Goal: Ask a question: Ask a question

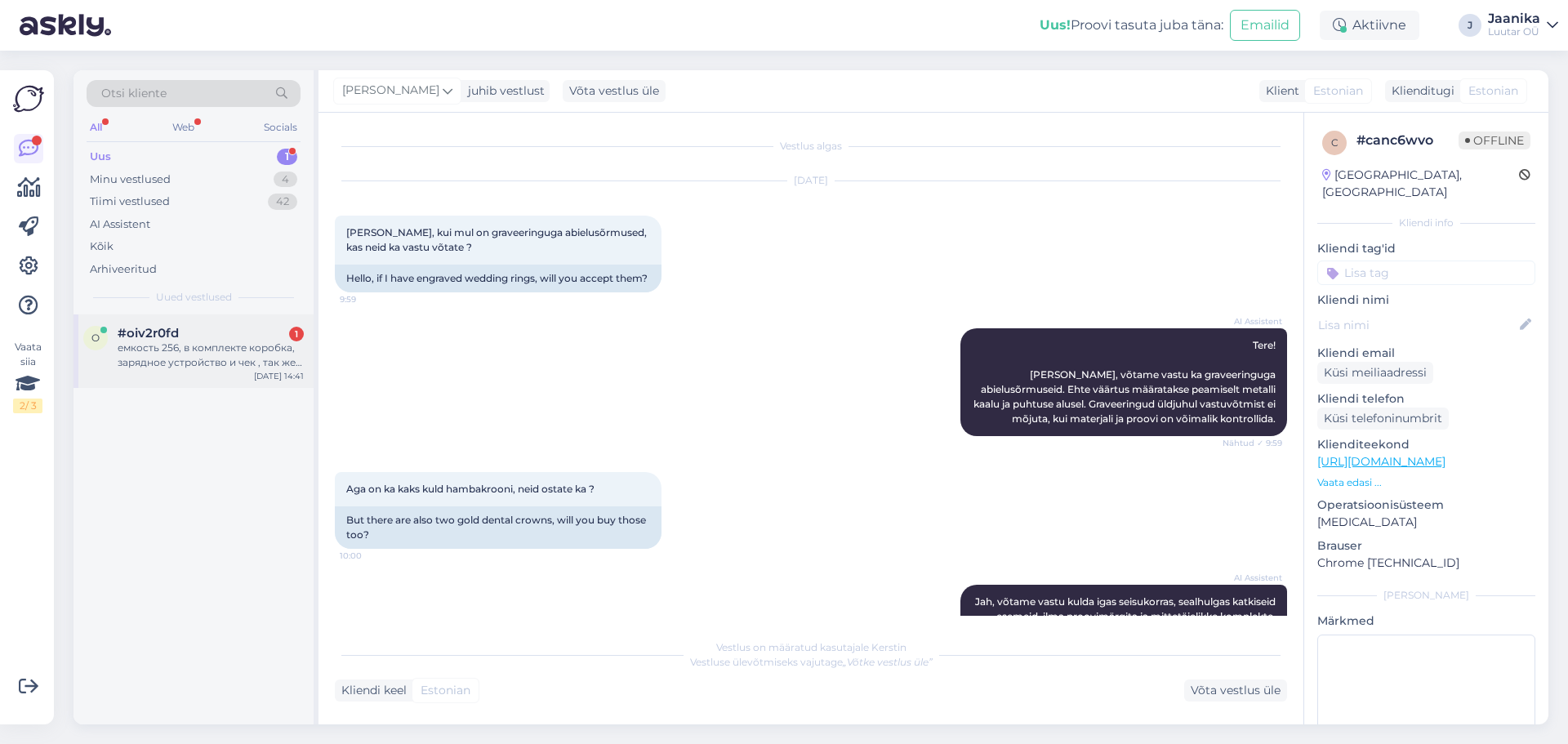
scroll to position [702, 0]
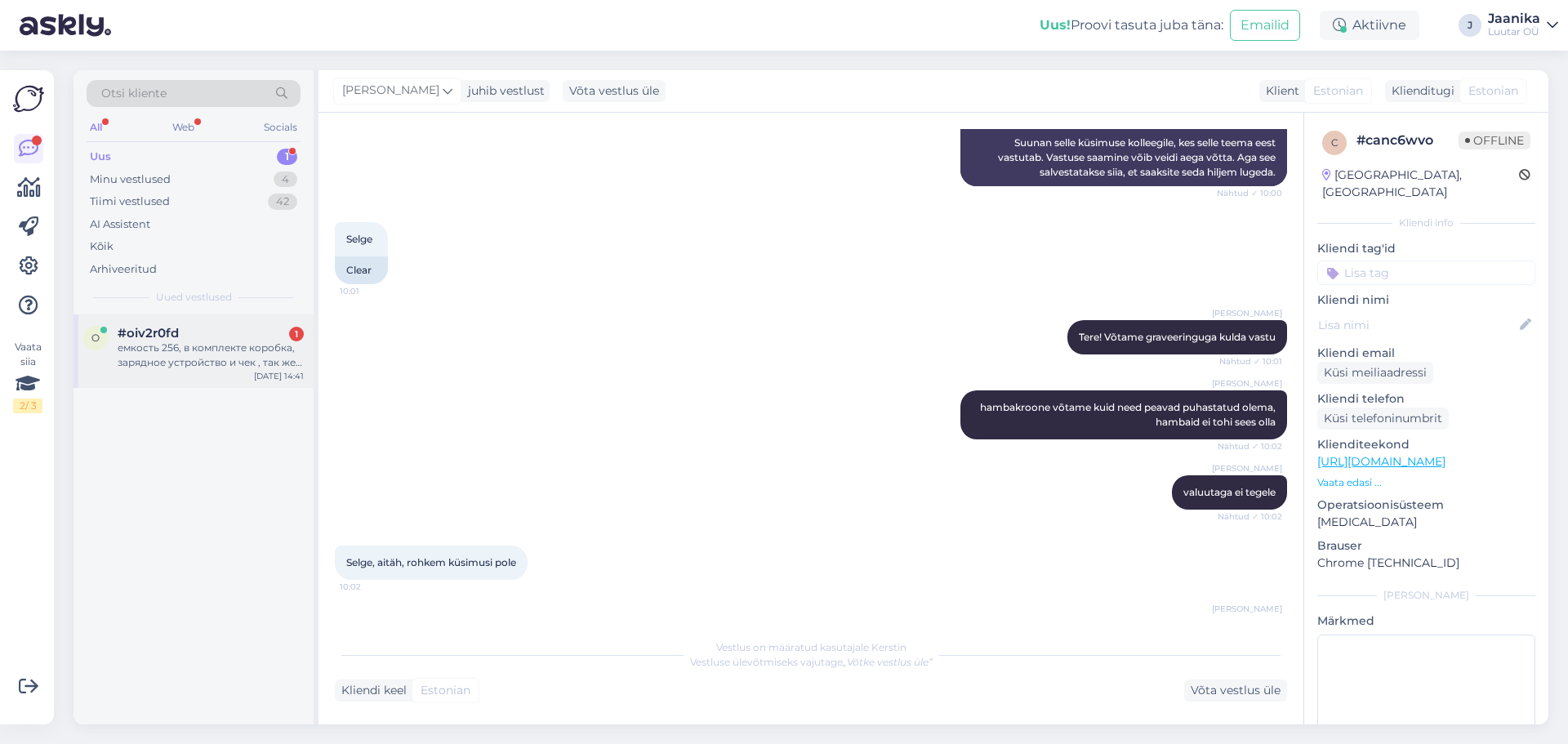
click at [161, 363] on div "емкость 256, в комплекте коробка, зарядное устройство и чек , так же еще действ…" at bounding box center [210, 355] width 186 height 30
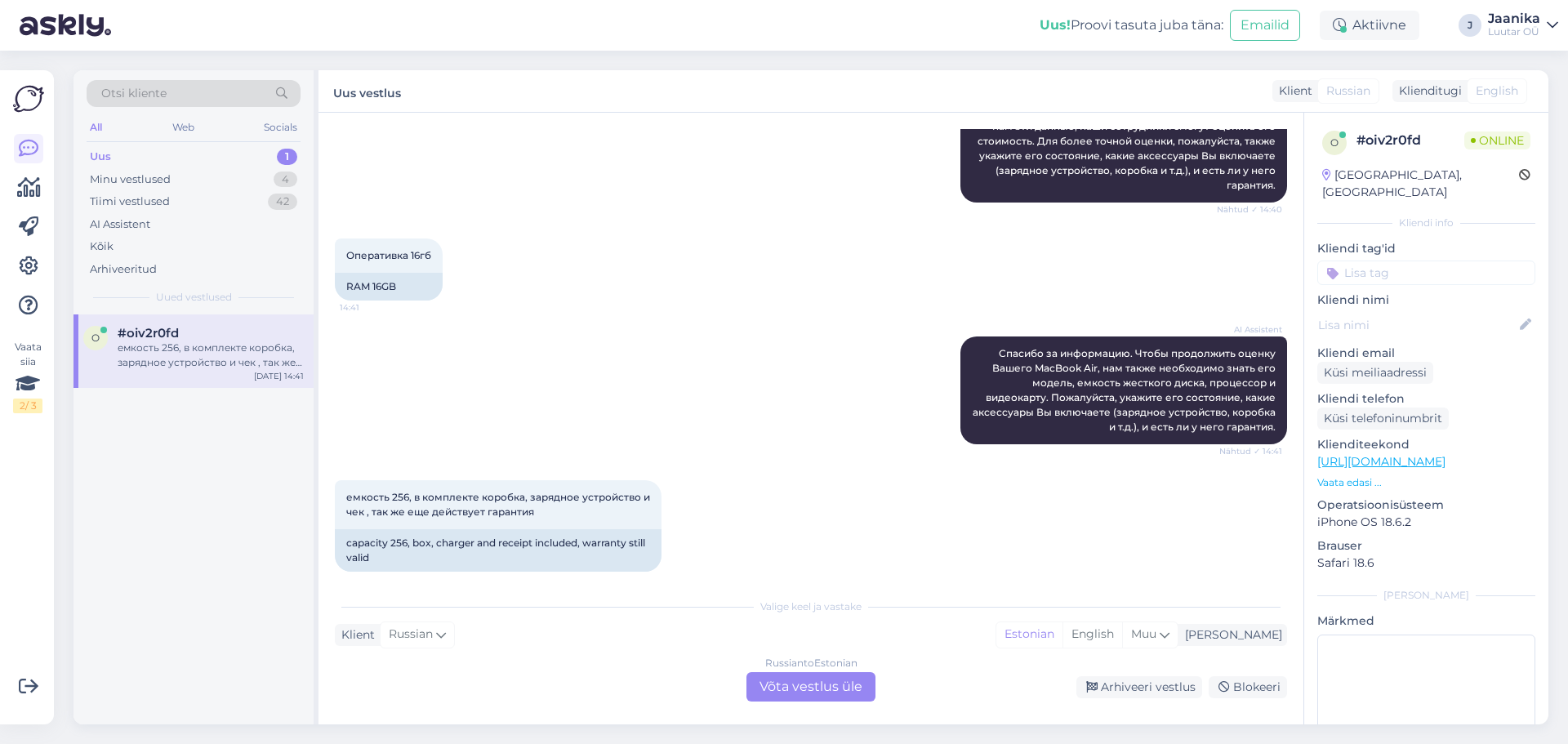
click at [853, 681] on div "Russian to Estonian Võta vestlus üle" at bounding box center [810, 688] width 129 height 30
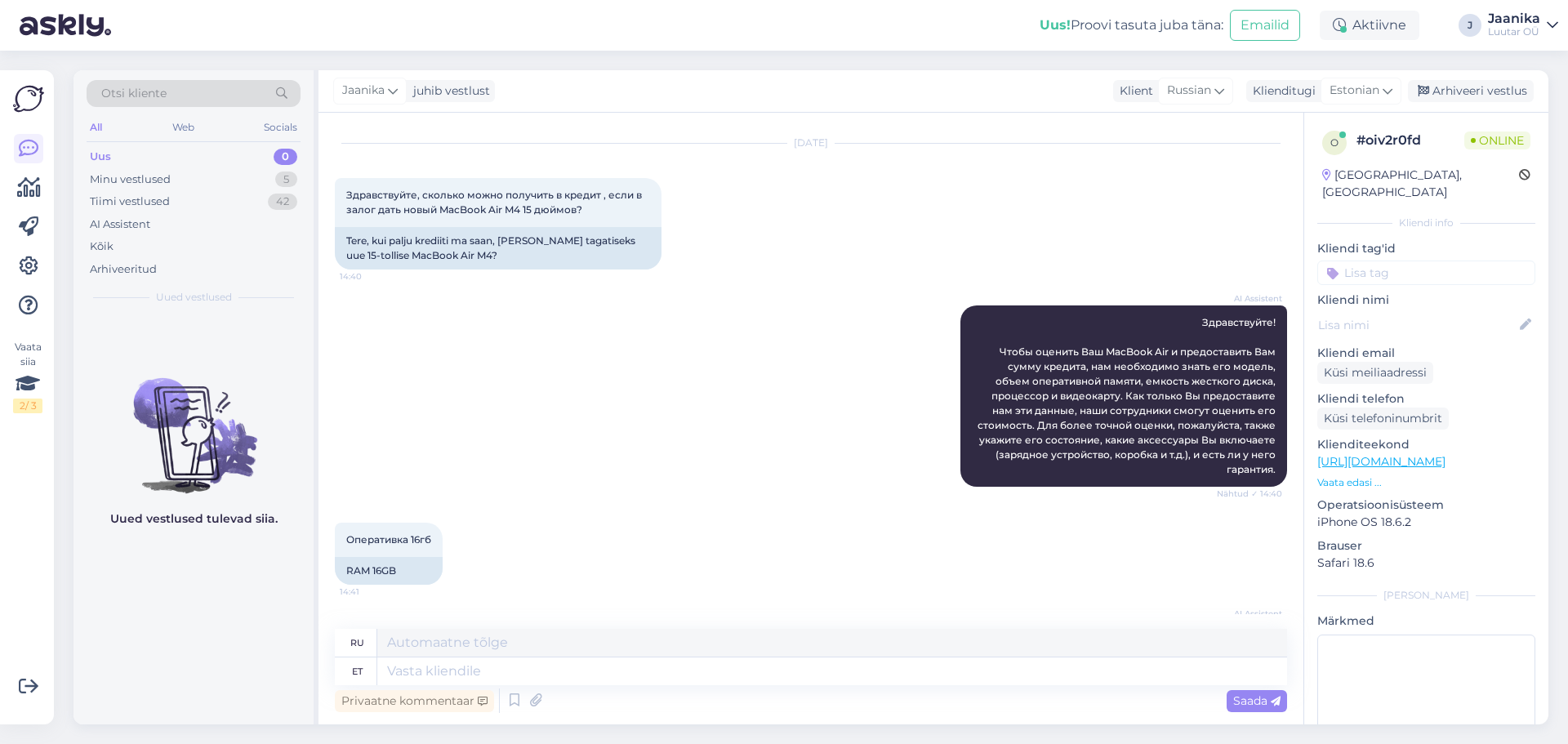
scroll to position [282, 0]
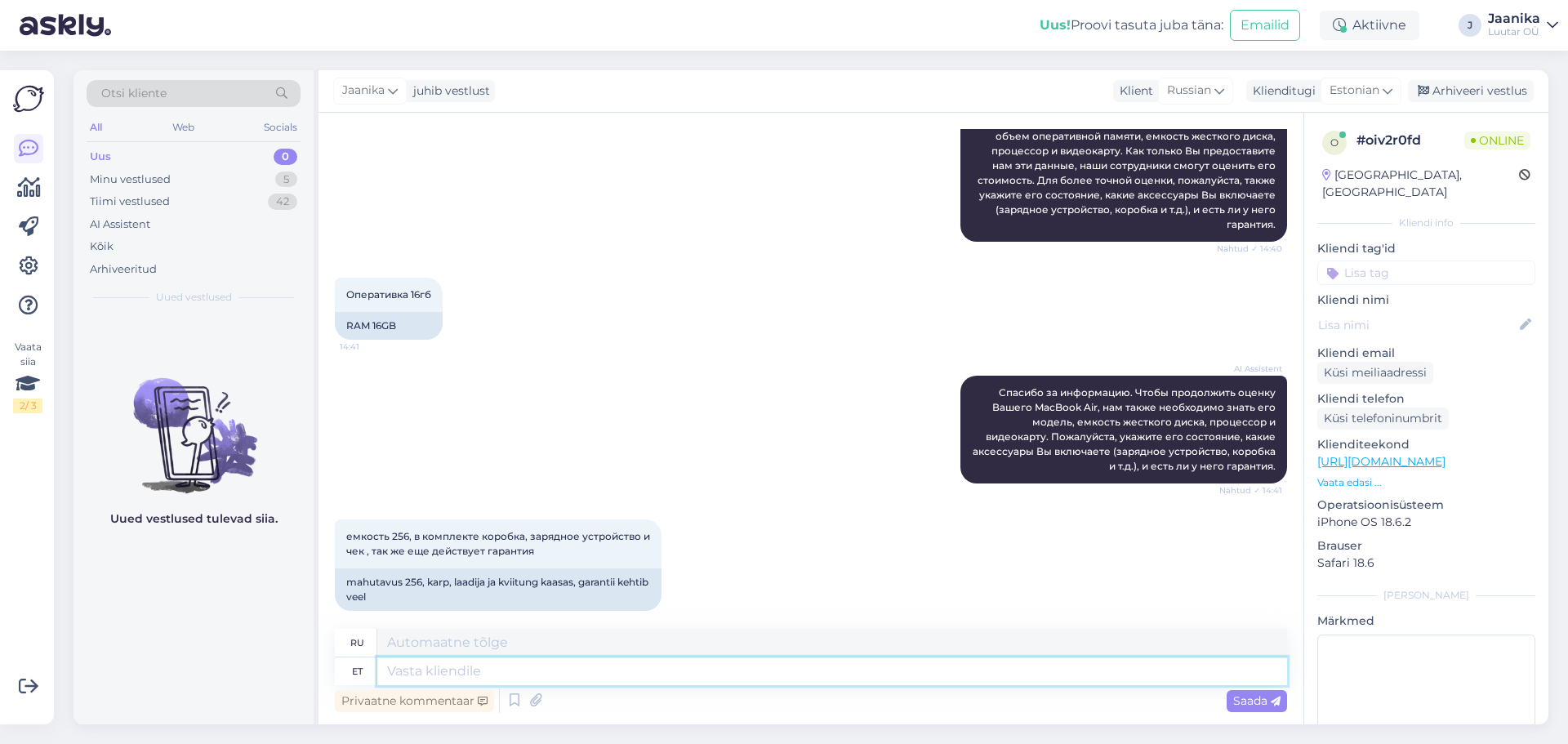
click at [630, 677] on textarea at bounding box center [831, 672] width 910 height 28
type textarea "Tere!"
type textarea "Привет!"
type textarea "Tee"
type textarea "Ты"
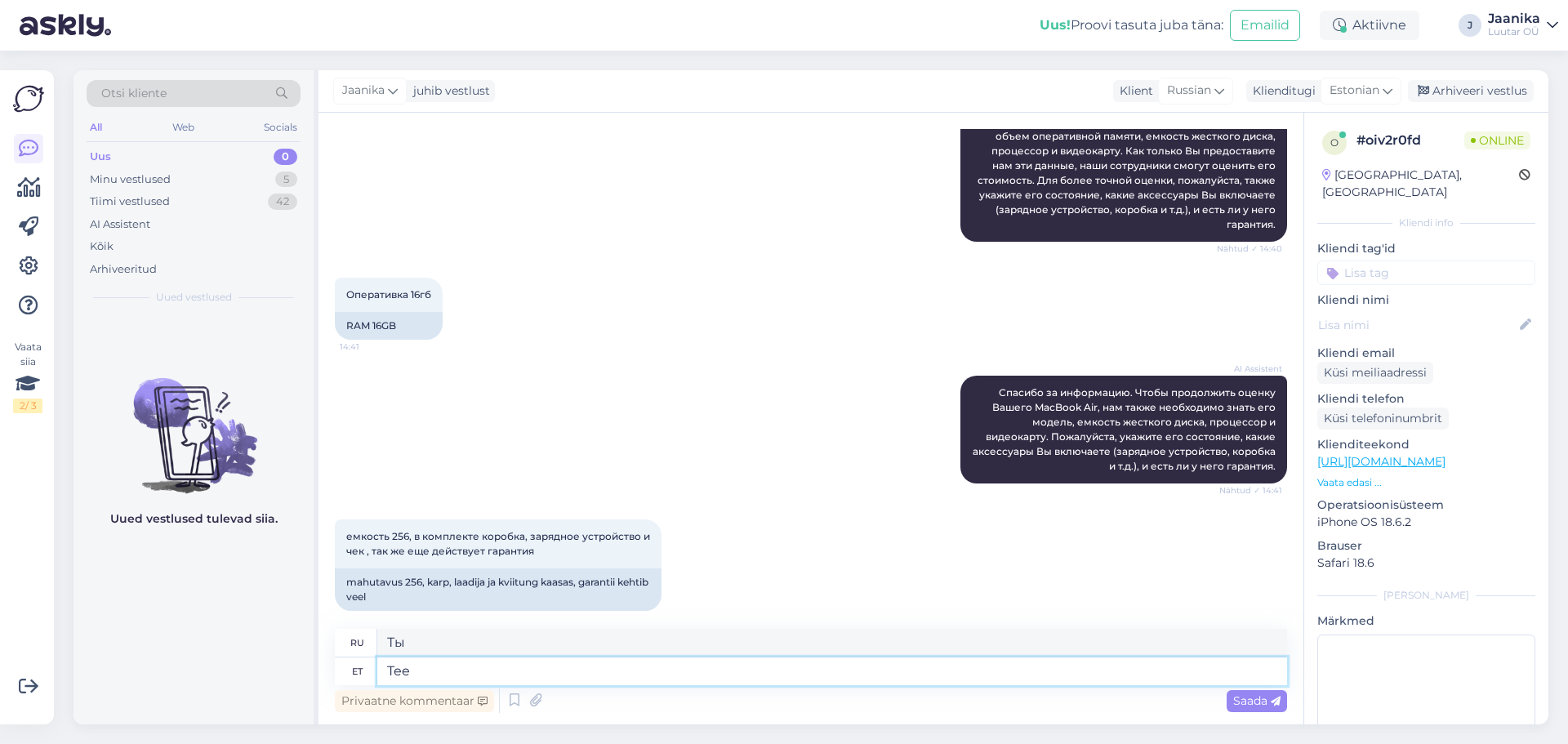
type textarea "Tee"
type textarea "Дорога"
type textarea "Tee päevast"
type textarea "Сделай день"
click at [401, 671] on textarea "Tee päevast" at bounding box center [831, 672] width 910 height 28
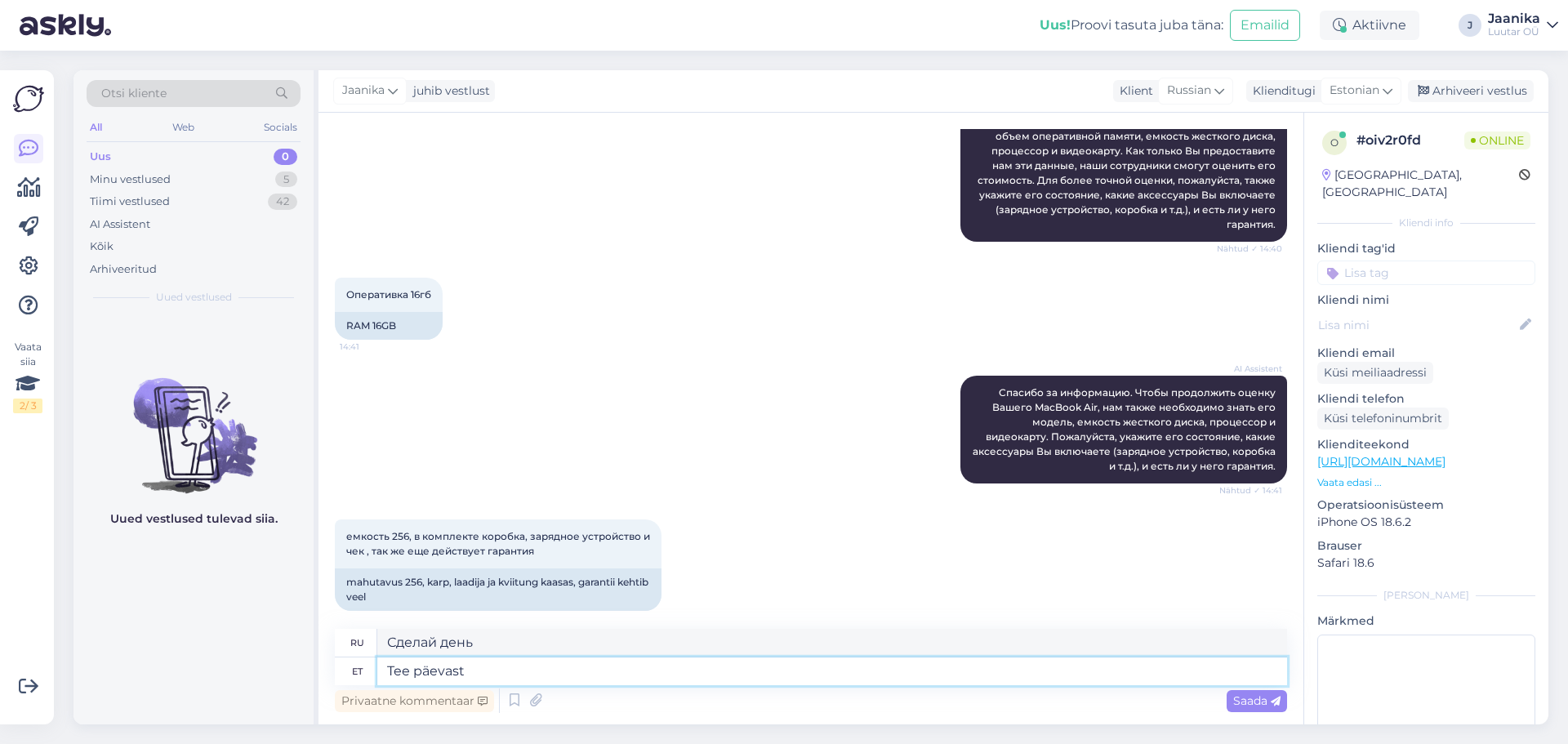
type textarea "Tere päevast"
type textarea "Добрый день"
click at [484, 672] on textarea "Tere päevast" at bounding box center [831, 672] width 910 height 28
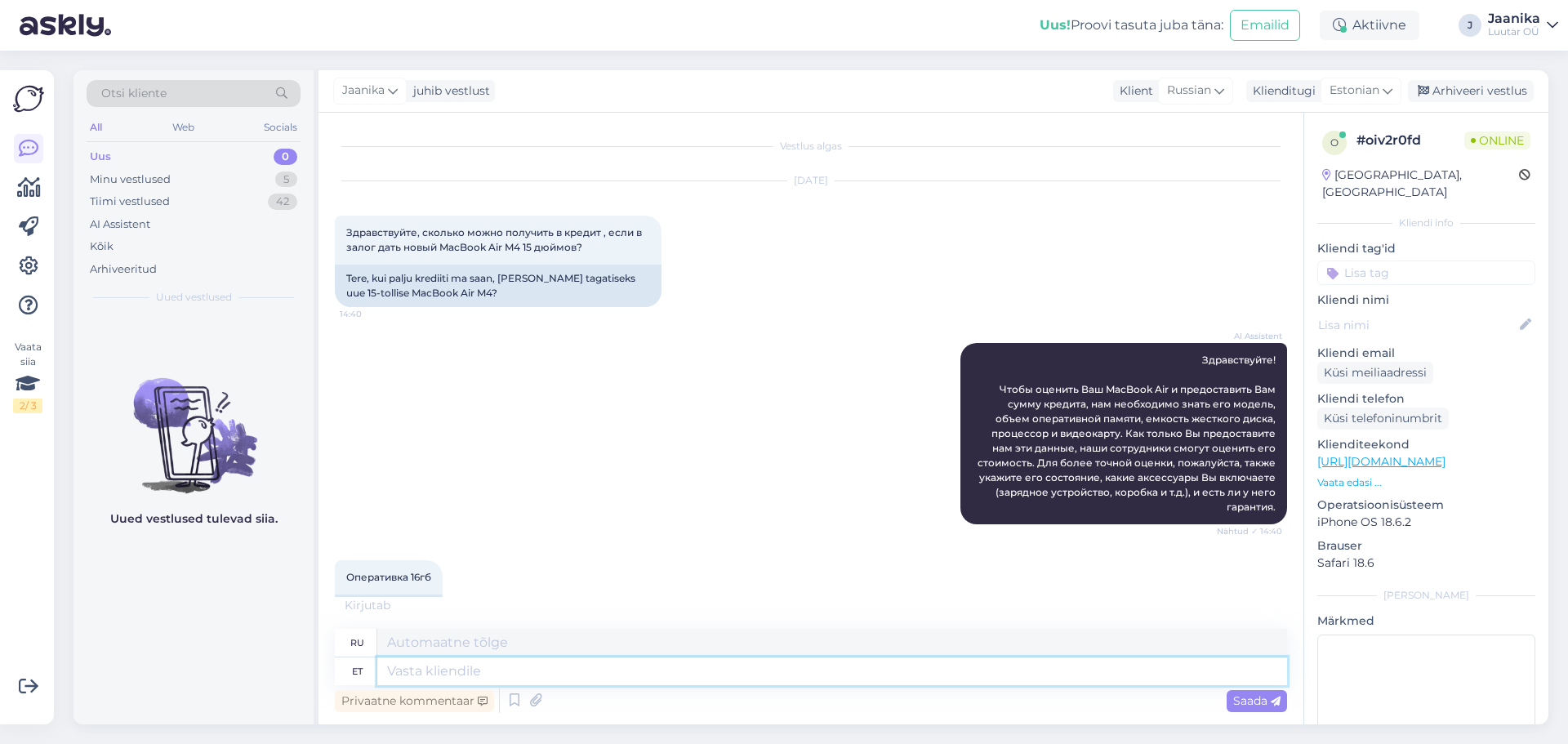
scroll to position [479, 0]
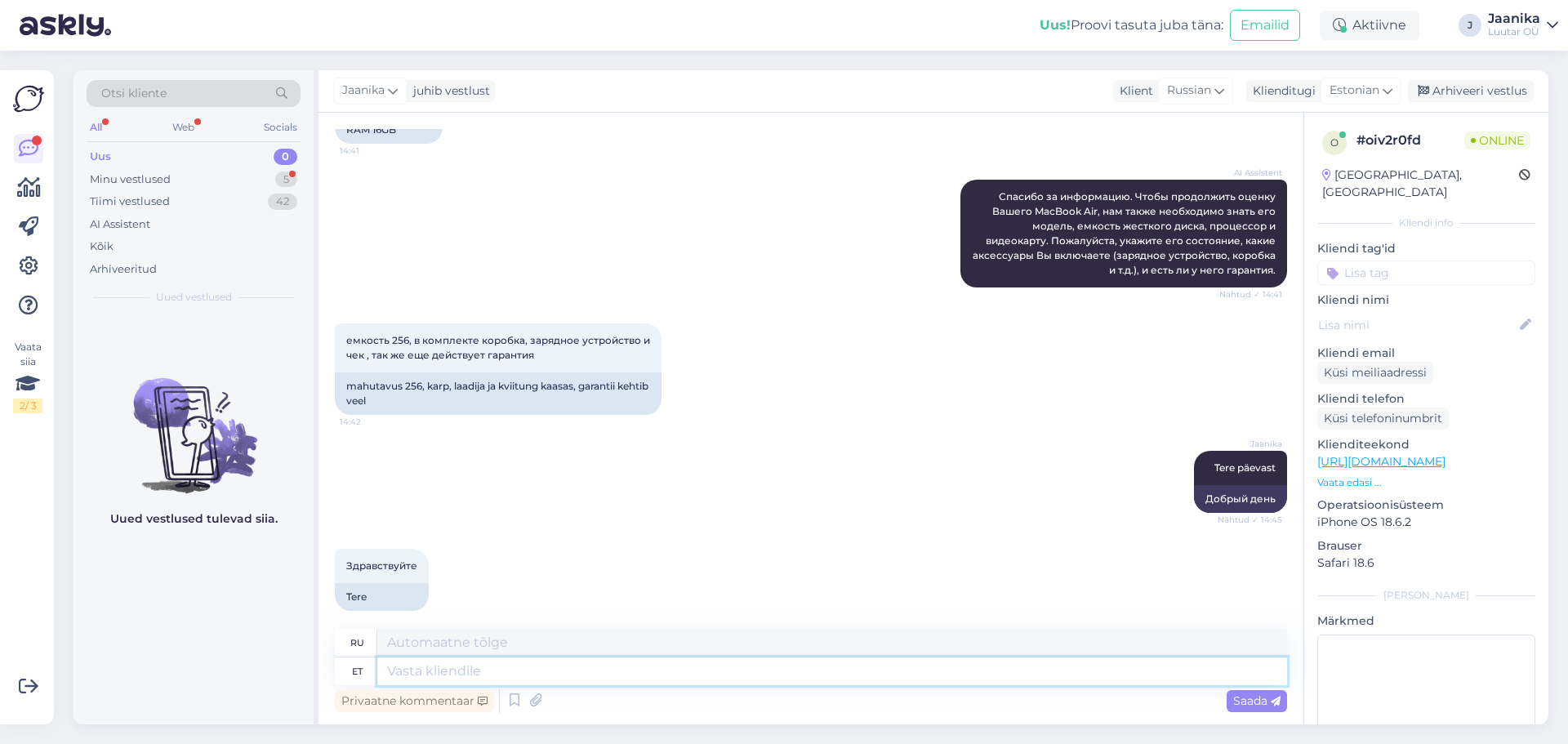
click at [526, 678] on textarea at bounding box center [831, 672] width 910 height 28
type textarea "Graafika"
type textarea "Графика"
type textarea "Graafika?"
type textarea "Графика?"
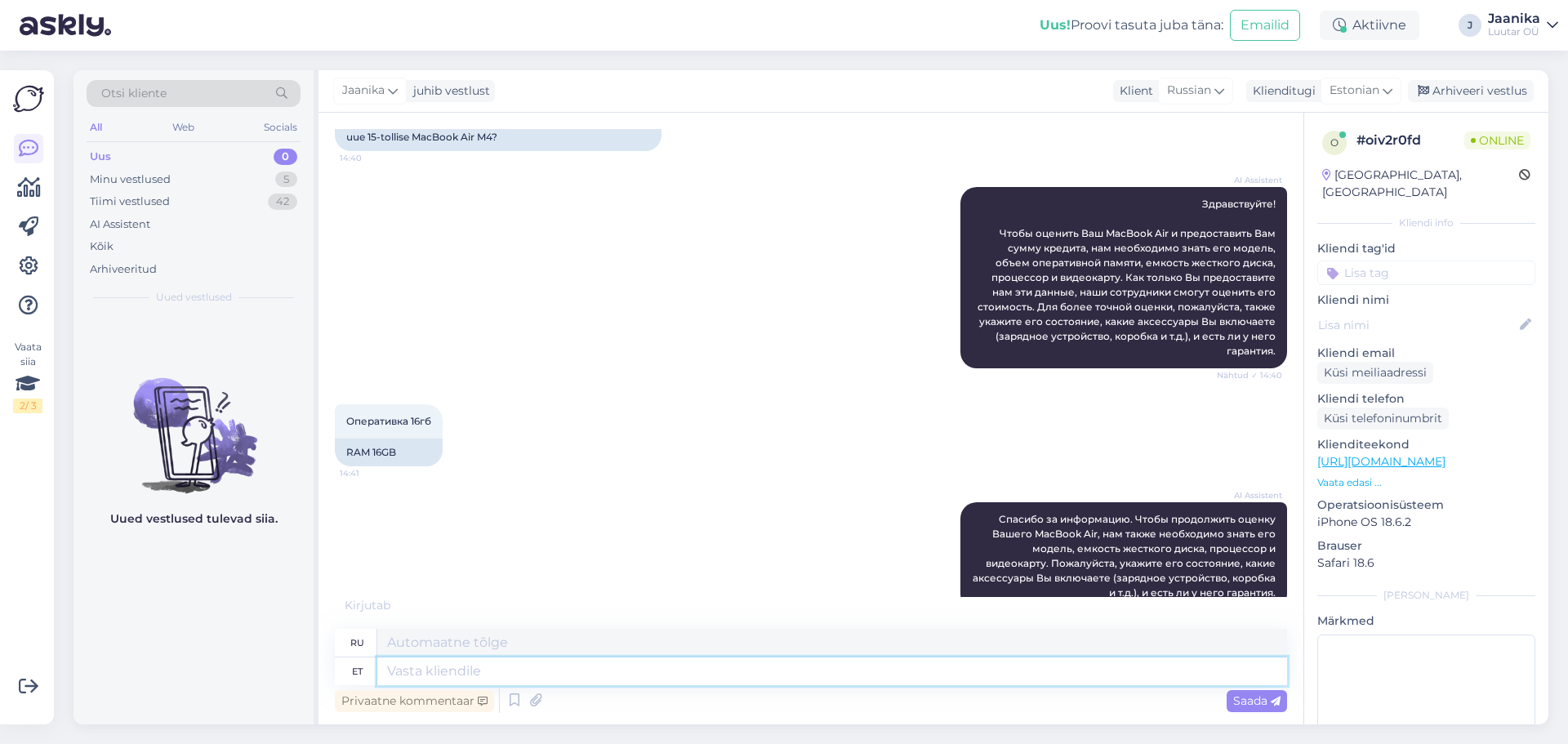
scroll to position [5, 0]
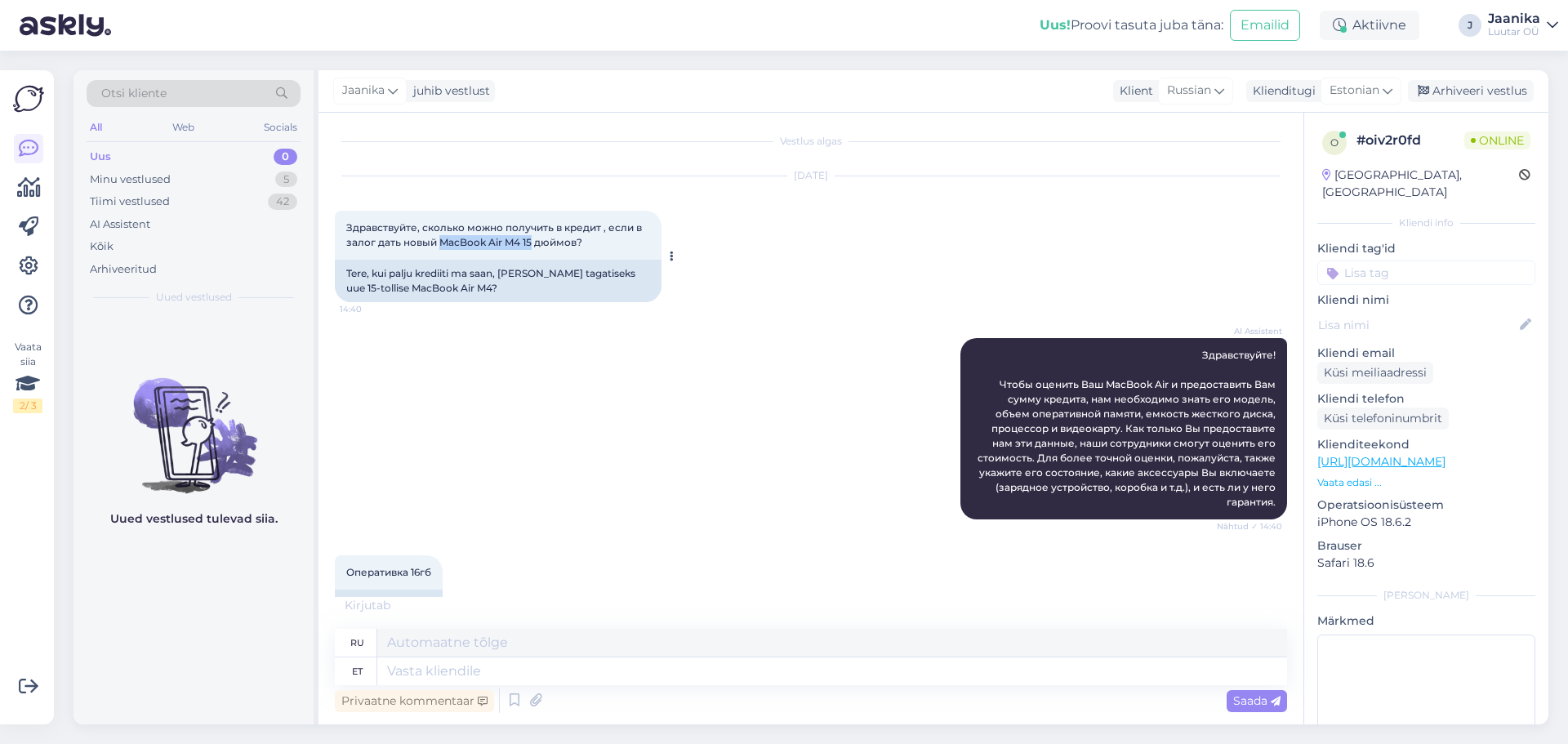
drag, startPoint x: 440, startPoint y: 236, endPoint x: 533, endPoint y: 238, distance: 93.0
click at [533, 238] on span "Здравствуйте, сколько можно получить в кредит , если в залог дать новый MacBook…" at bounding box center [495, 235] width 298 height 27
copy span "MacBook Air M4 15"
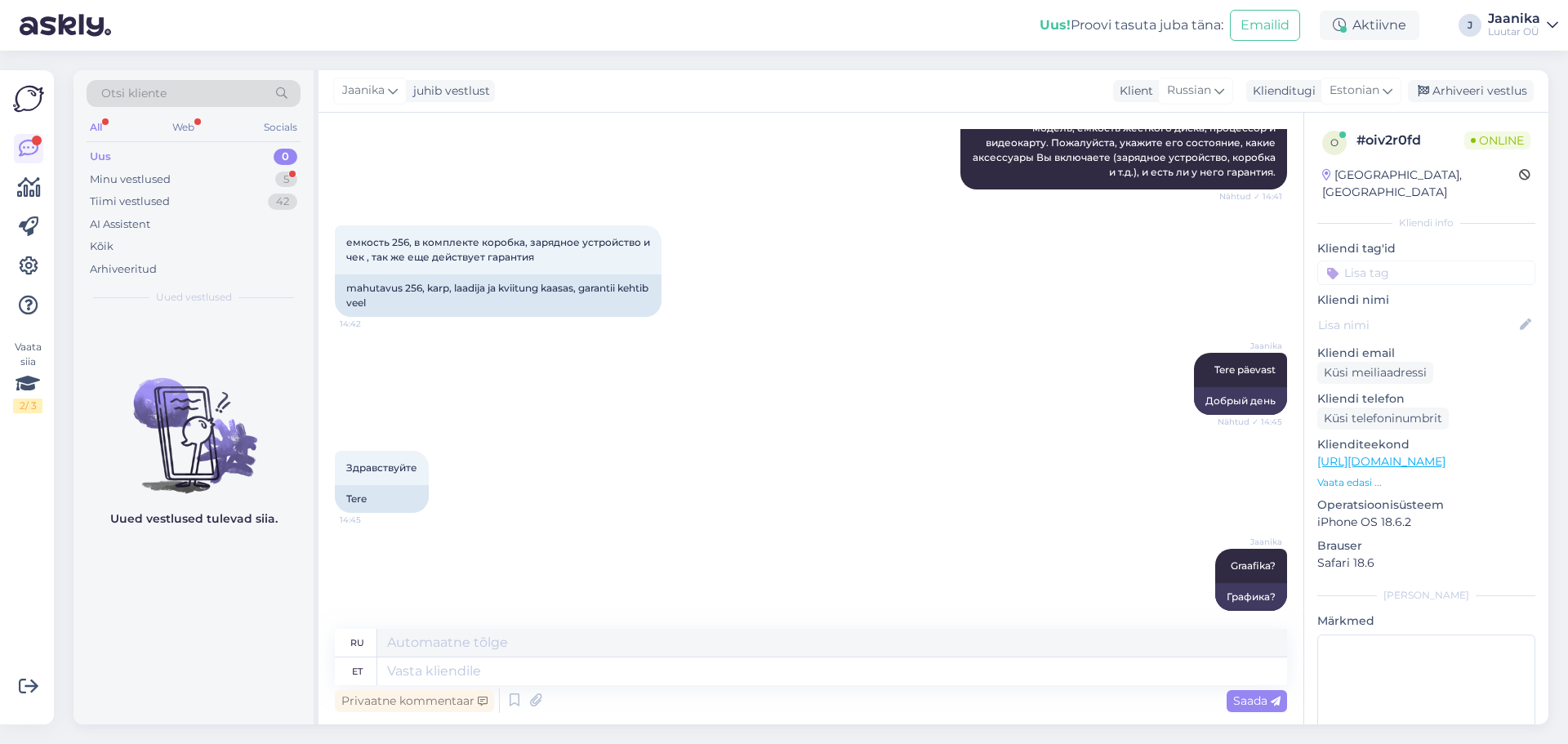
scroll to position [674, 0]
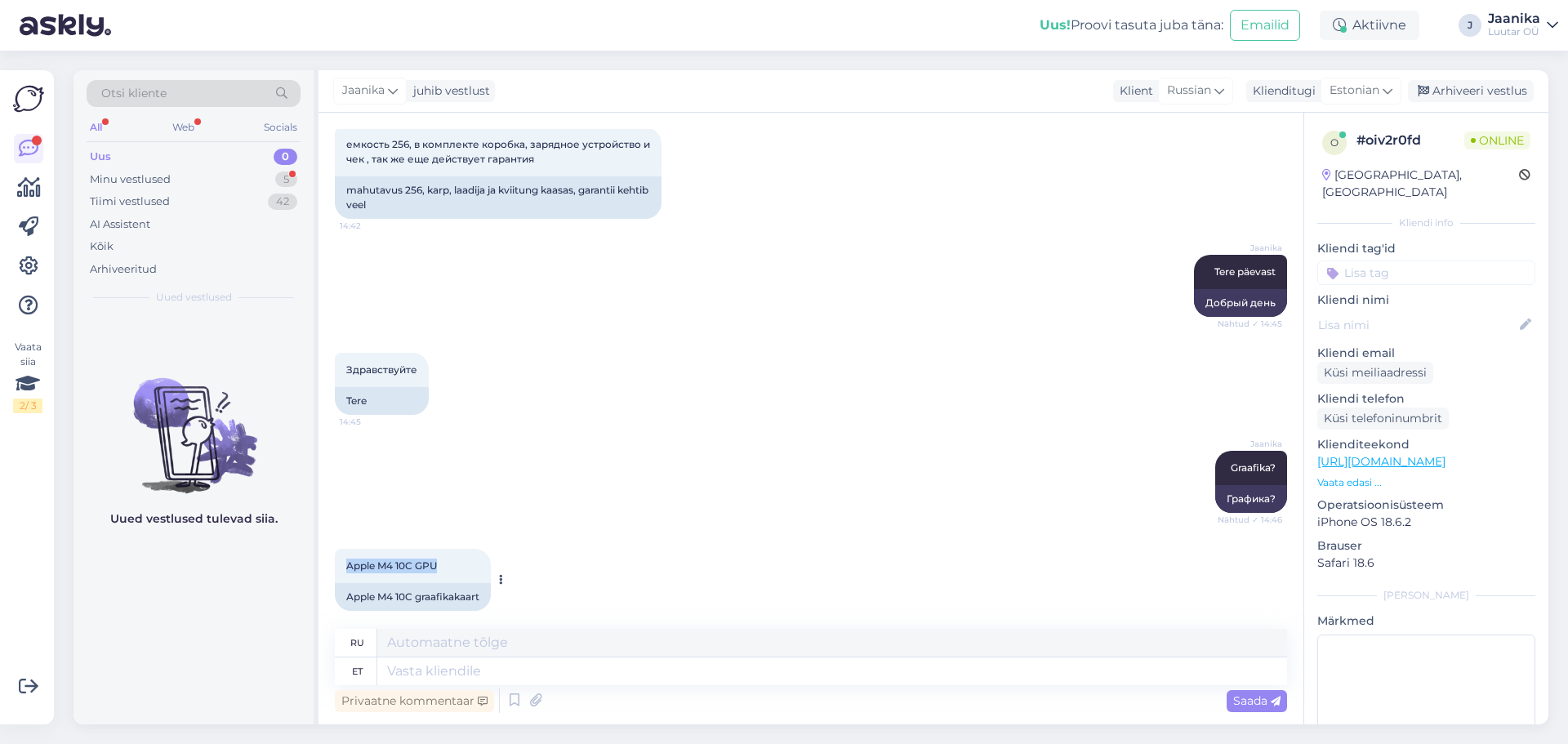
drag, startPoint x: 440, startPoint y: 551, endPoint x: 337, endPoint y: 551, distance: 103.0
click at [337, 551] on div "Apple M4 10C GPU 14:46" at bounding box center [413, 566] width 156 height 34
copy span "Apple M4 10C GPU"
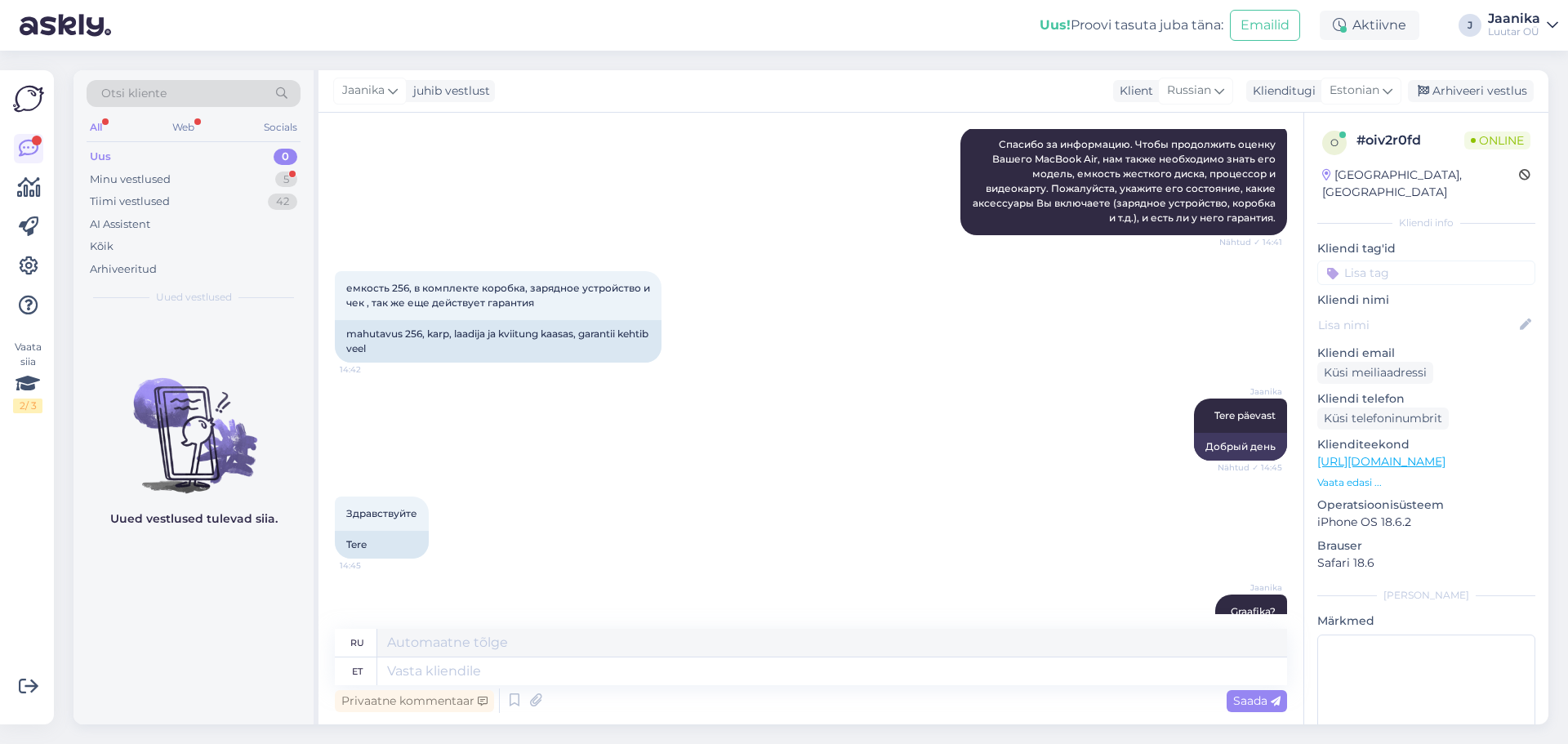
scroll to position [348, 0]
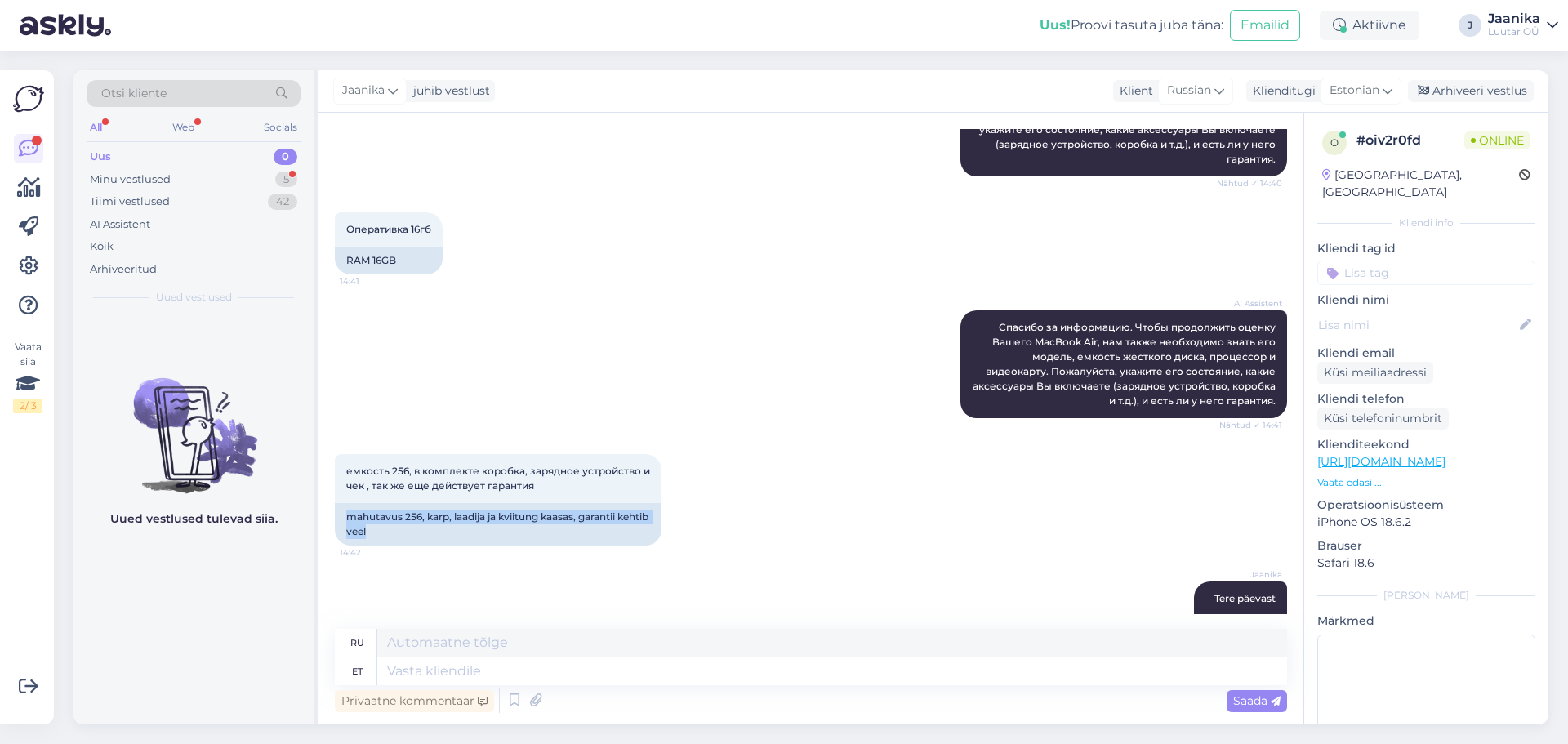
drag, startPoint x: 349, startPoint y: 502, endPoint x: 424, endPoint y: 532, distance: 80.8
click at [424, 532] on div "емкость 256, в комплекте коробка, зарядное устройство и чек , так же еще действ…" at bounding box center [810, 500] width 952 height 128
copy div "mahutavus 256, karp, laadija ja kviitung kaasas, garantii kehtib veel"
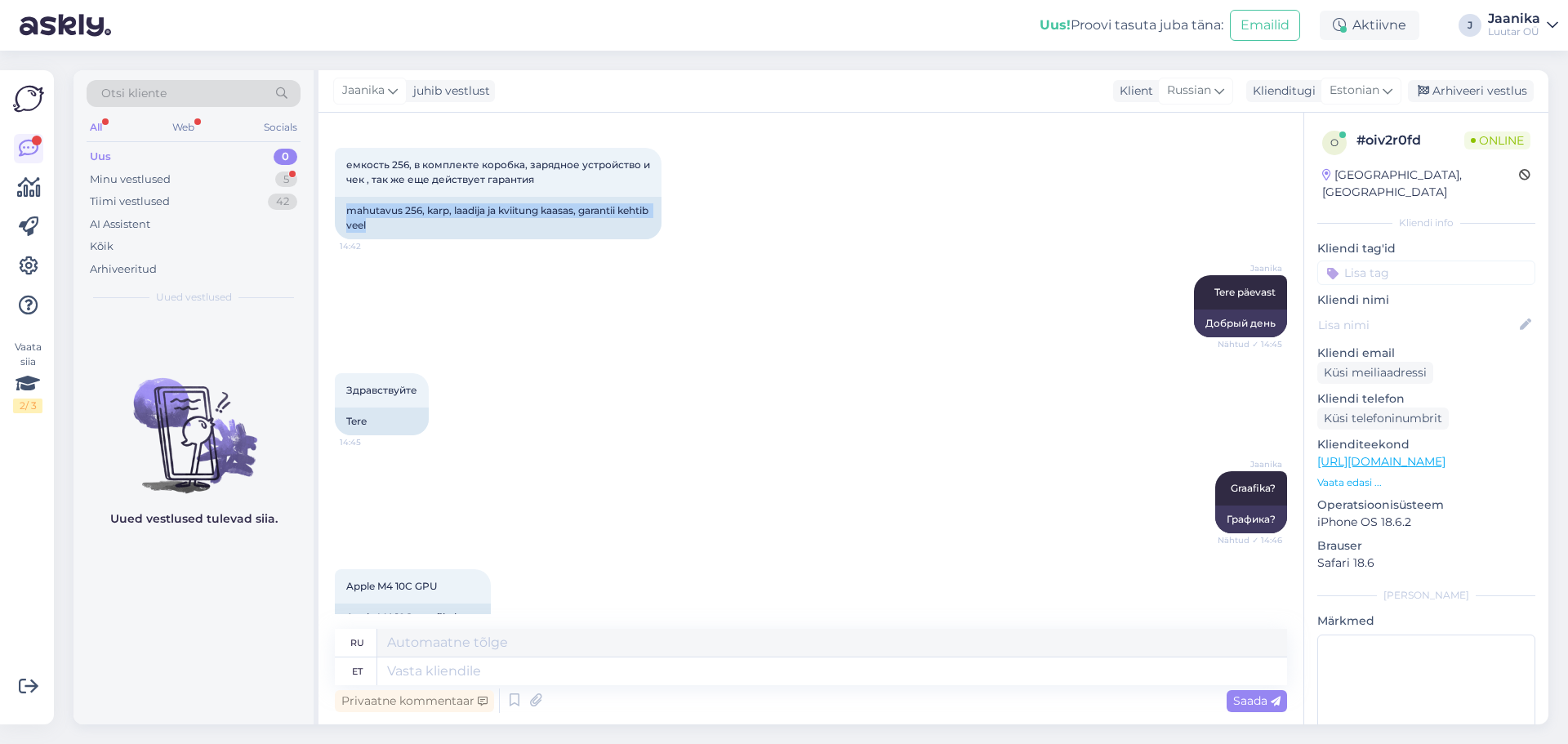
scroll to position [674, 0]
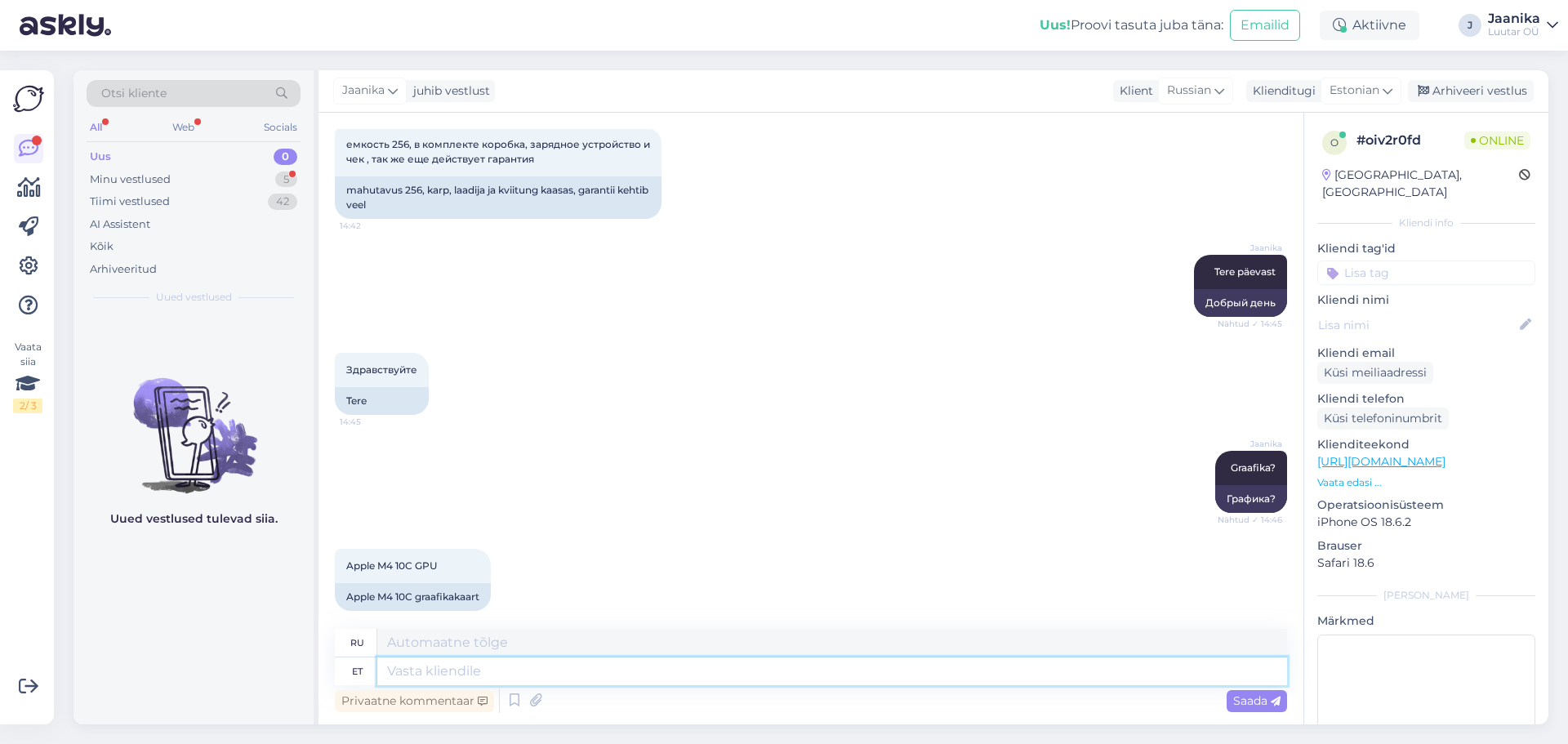
click at [647, 670] on textarea at bounding box center [831, 672] width 910 height 28
type textarea "uuirn"
type textarea "изучать"
type textarea "uurin"
type textarea "Я учусь."
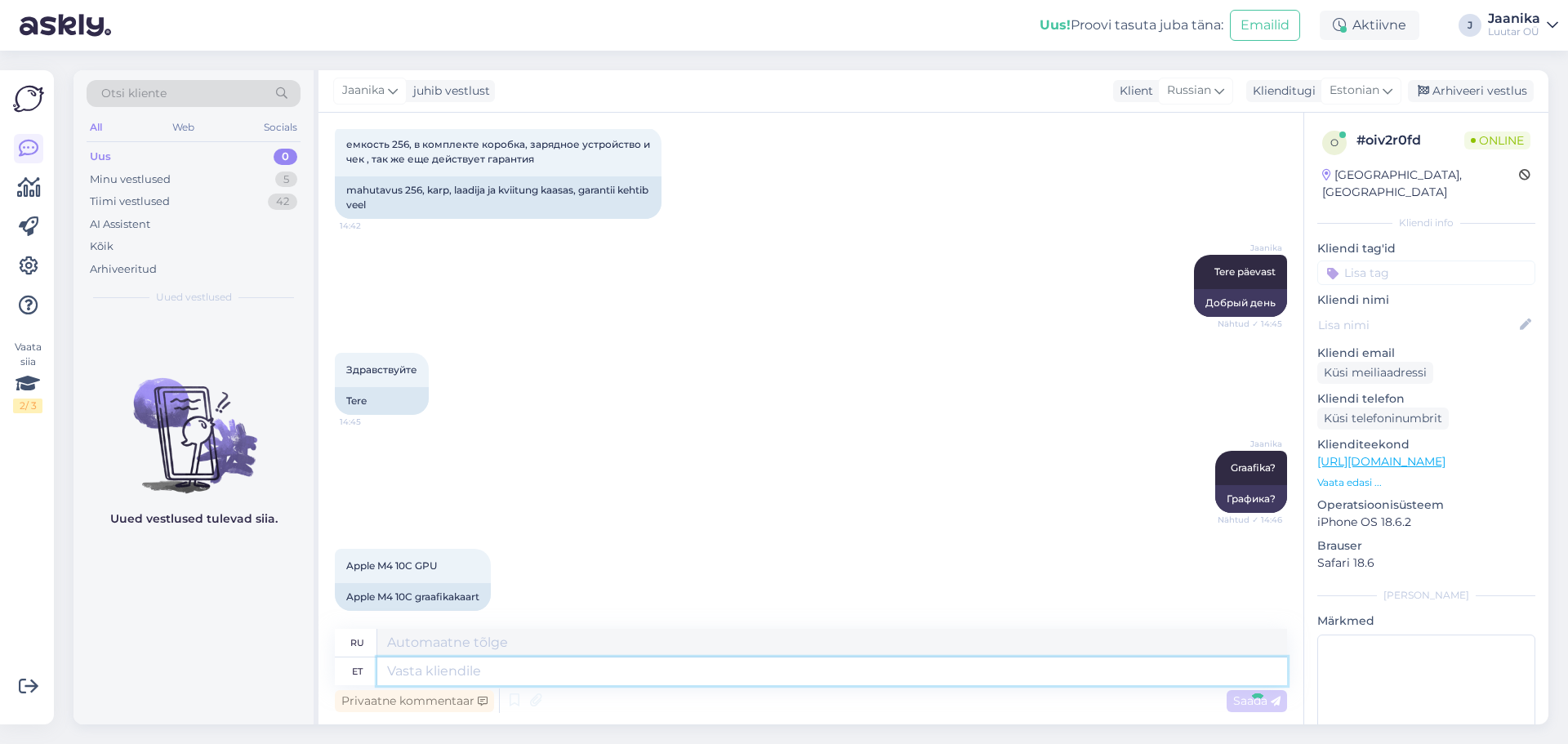
scroll to position [773, 0]
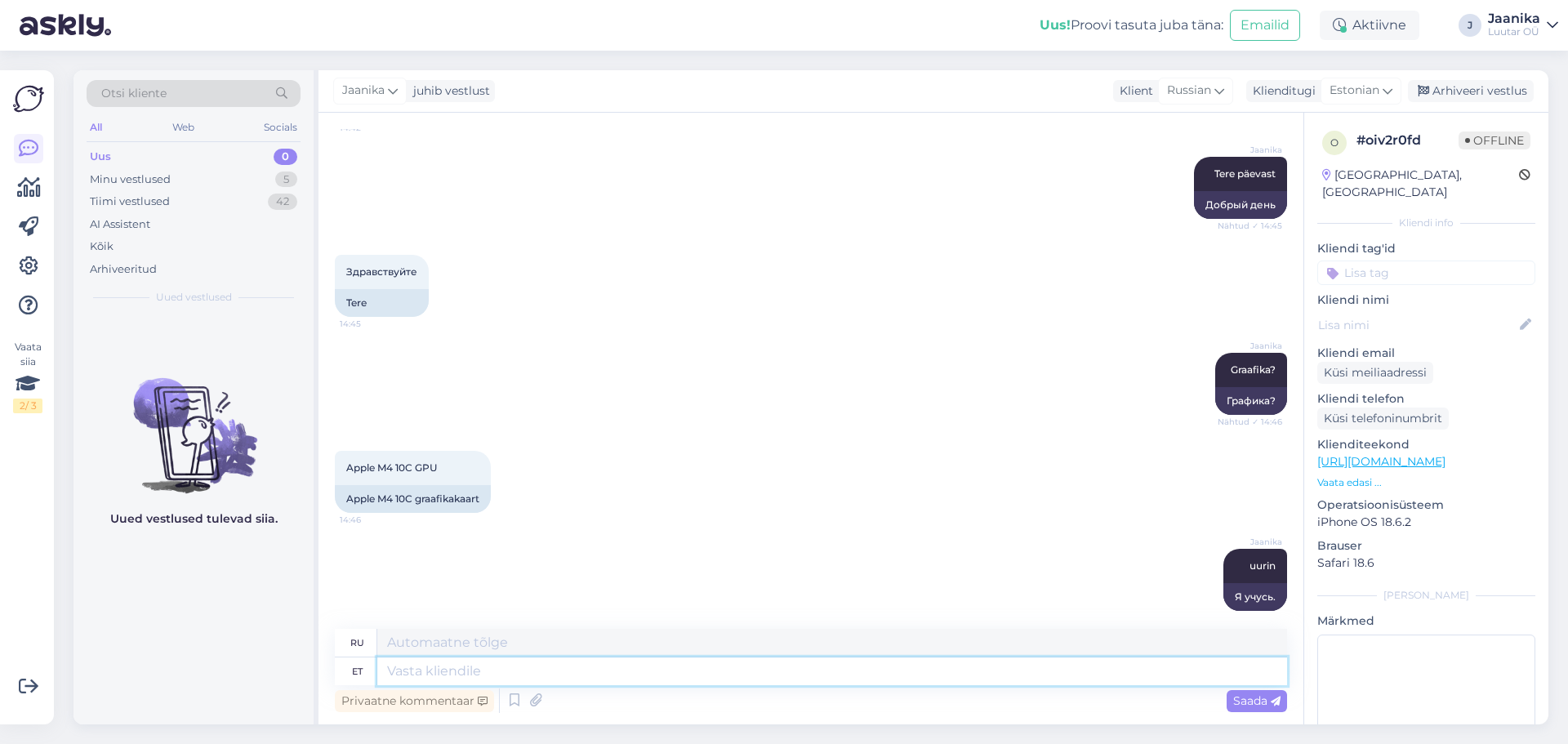
click at [613, 673] on textarea at bounding box center [831, 672] width 910 height 28
type textarea "kuni"
type textarea "до"
type textarea "kuni 450€"
type textarea "до 450 евро"
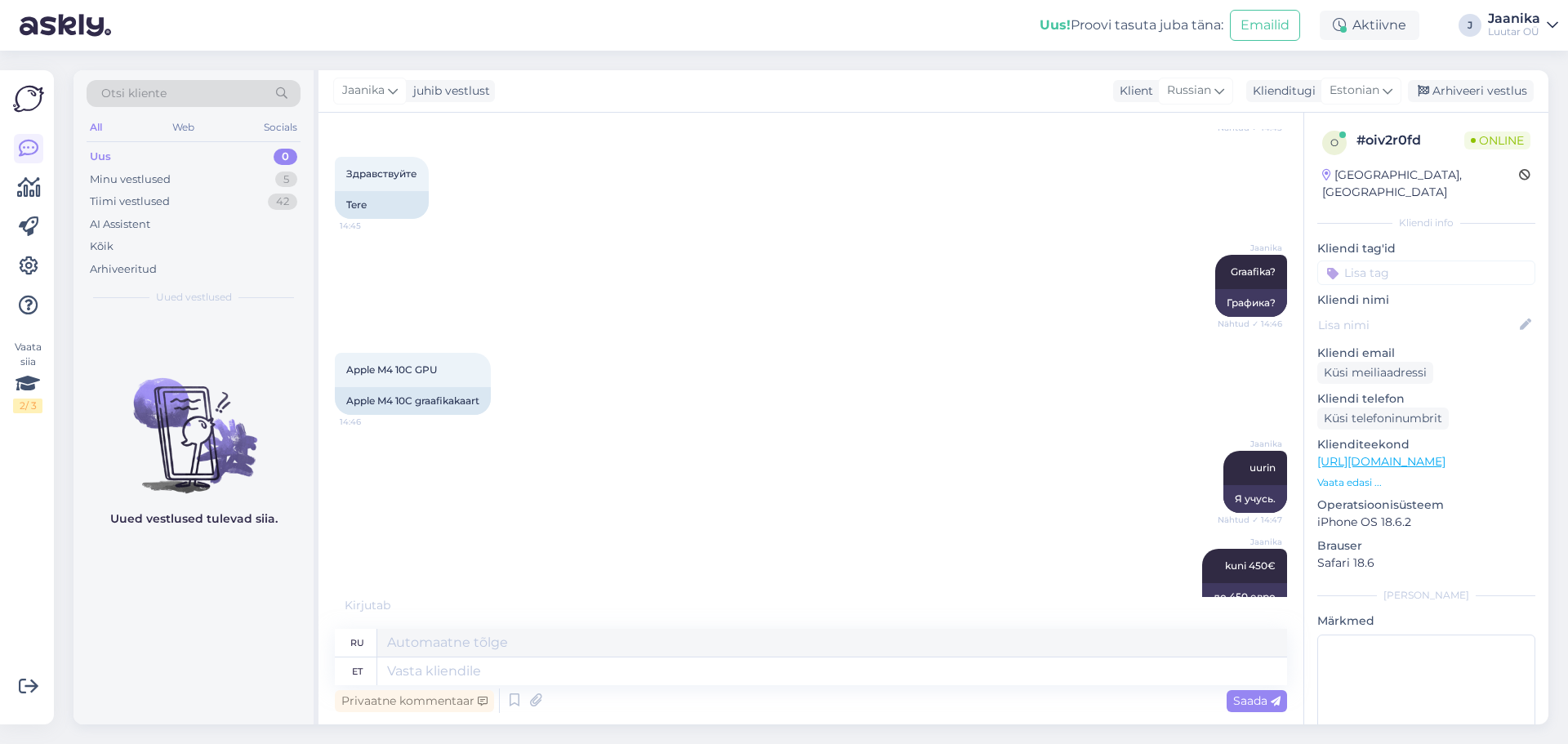
scroll to position [969, 0]
